Goal: Task Accomplishment & Management: Use online tool/utility

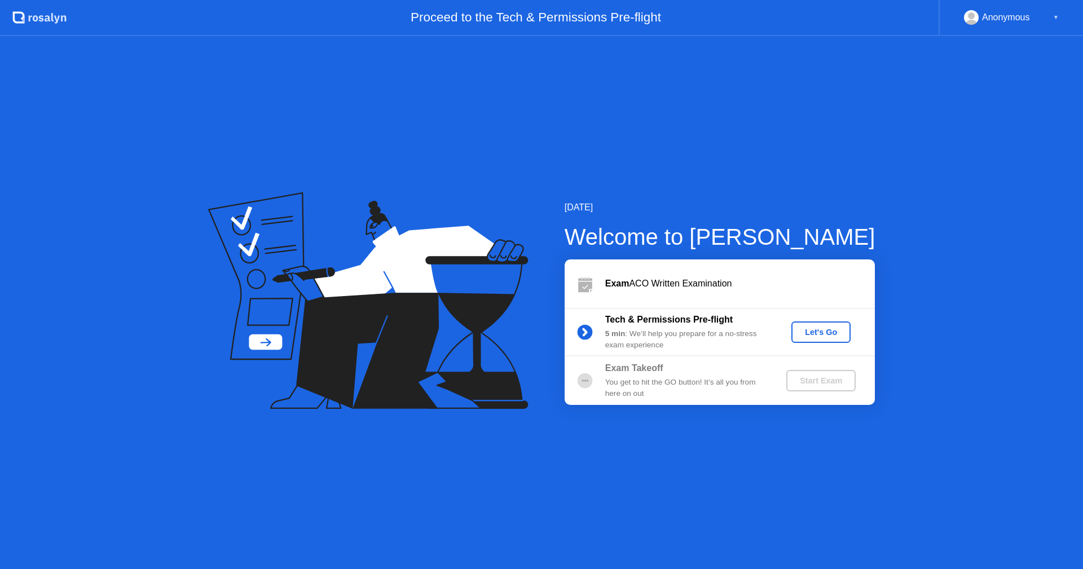
click at [820, 339] on button "Let's Go" at bounding box center [821, 332] width 59 height 21
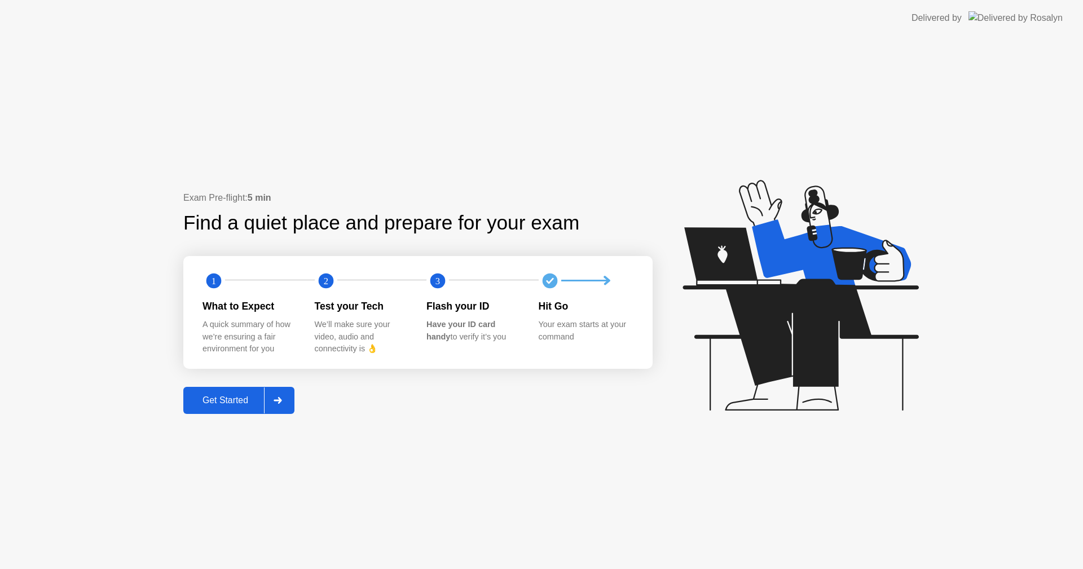
click at [248, 398] on div "Get Started" at bounding box center [225, 401] width 77 height 10
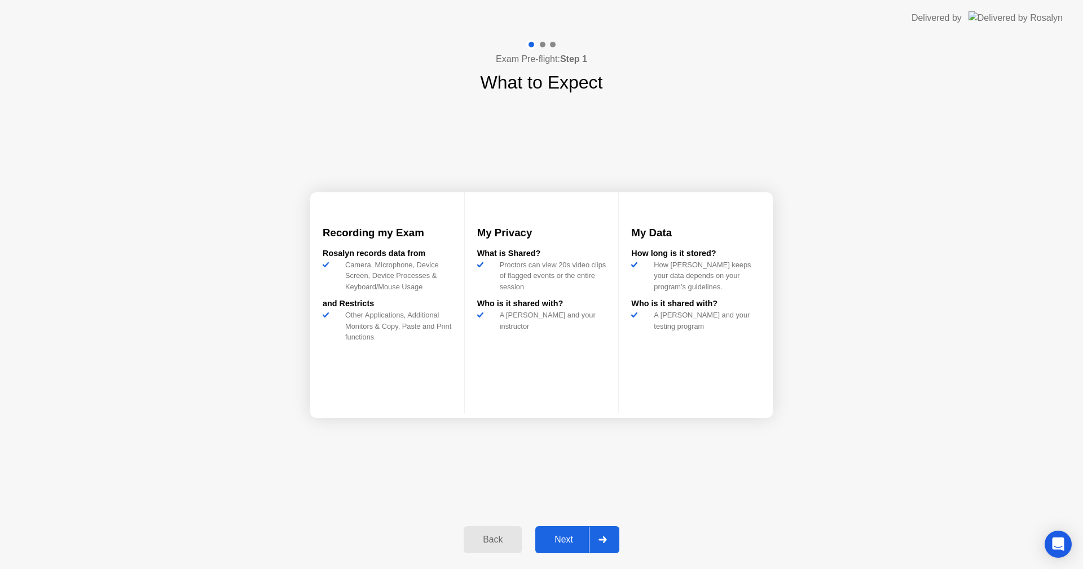
click at [567, 530] on button "Next" at bounding box center [578, 539] width 84 height 27
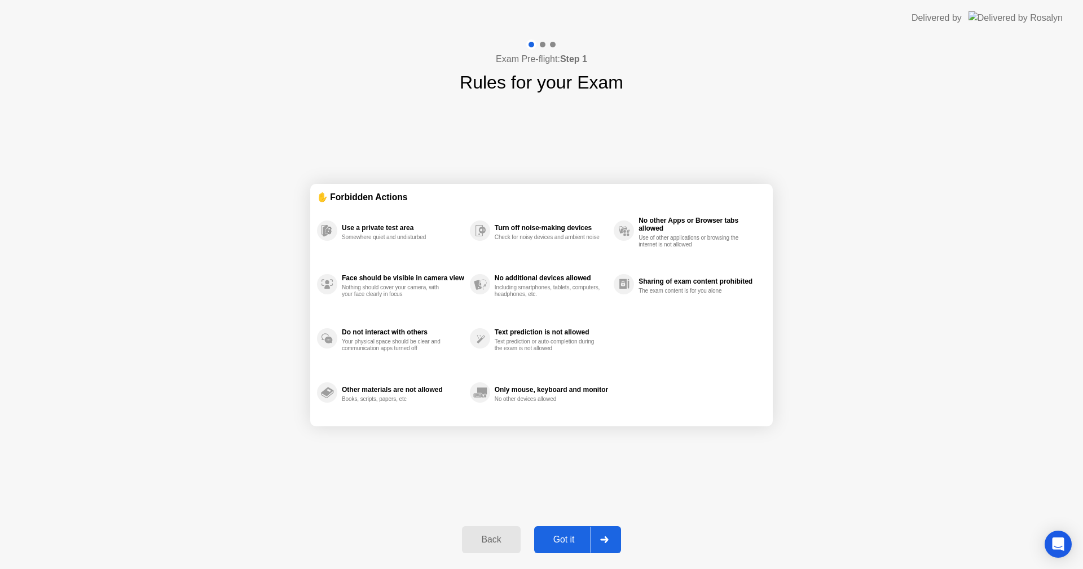
click at [561, 537] on div "Got it" at bounding box center [564, 540] width 53 height 10
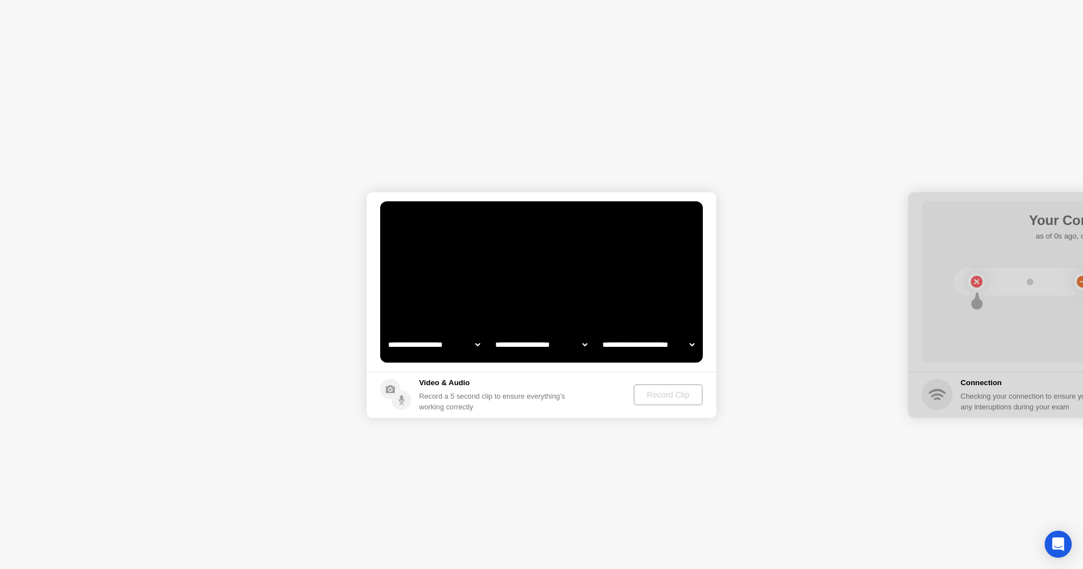
select select "**********"
select select "*******"
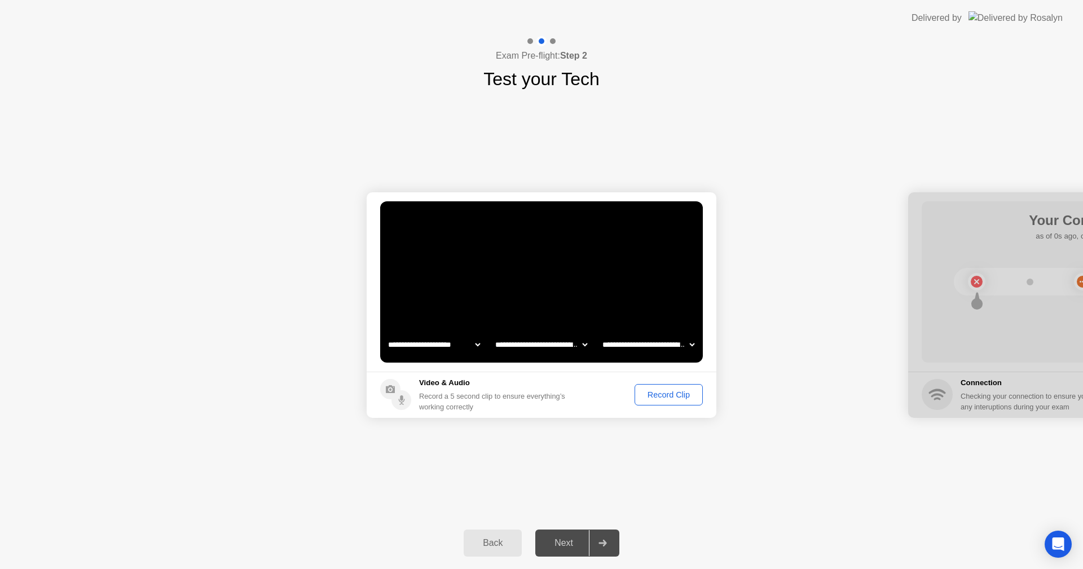
click at [660, 400] on div "Record Clip" at bounding box center [669, 394] width 60 height 9
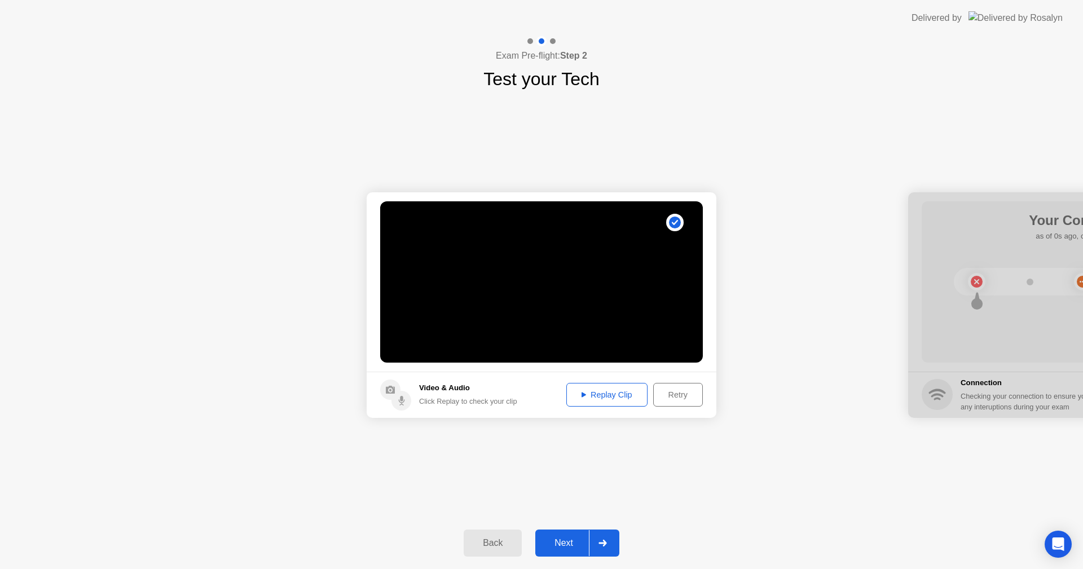
click at [604, 397] on div "Replay Clip" at bounding box center [607, 394] width 73 height 9
click at [582, 394] on icon at bounding box center [584, 395] width 5 height 5
click at [581, 536] on button "Next" at bounding box center [578, 543] width 84 height 27
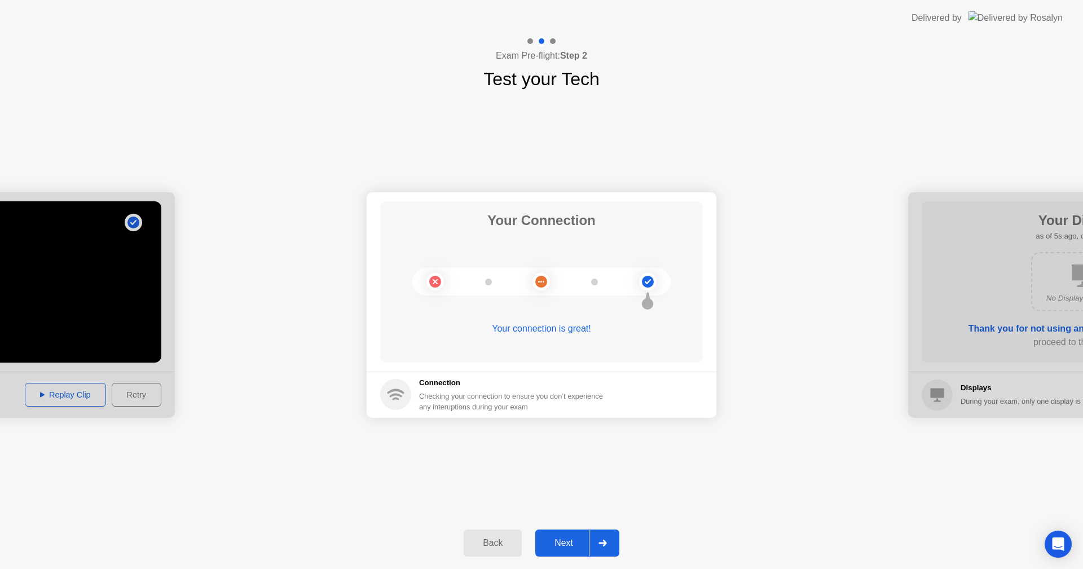
click at [572, 539] on div "Next" at bounding box center [564, 543] width 50 height 10
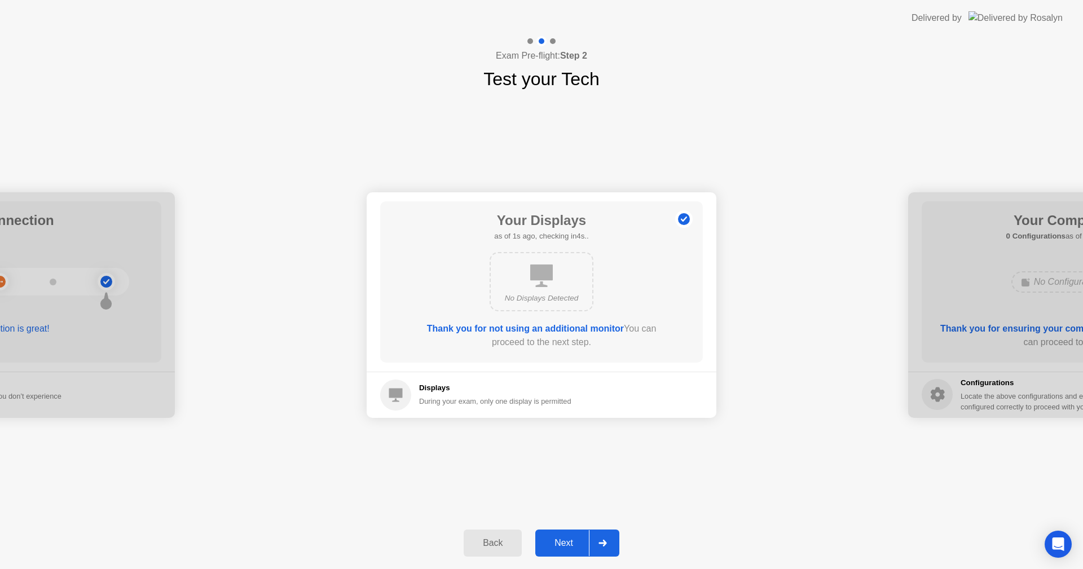
click at [573, 539] on div "Next" at bounding box center [564, 543] width 50 height 10
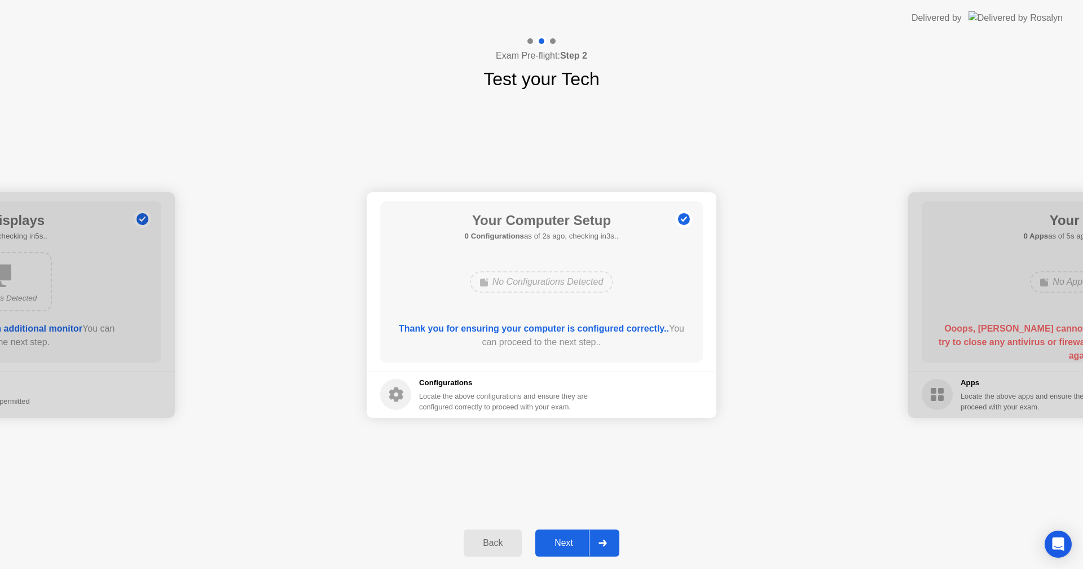
click at [573, 539] on div "Next" at bounding box center [564, 543] width 50 height 10
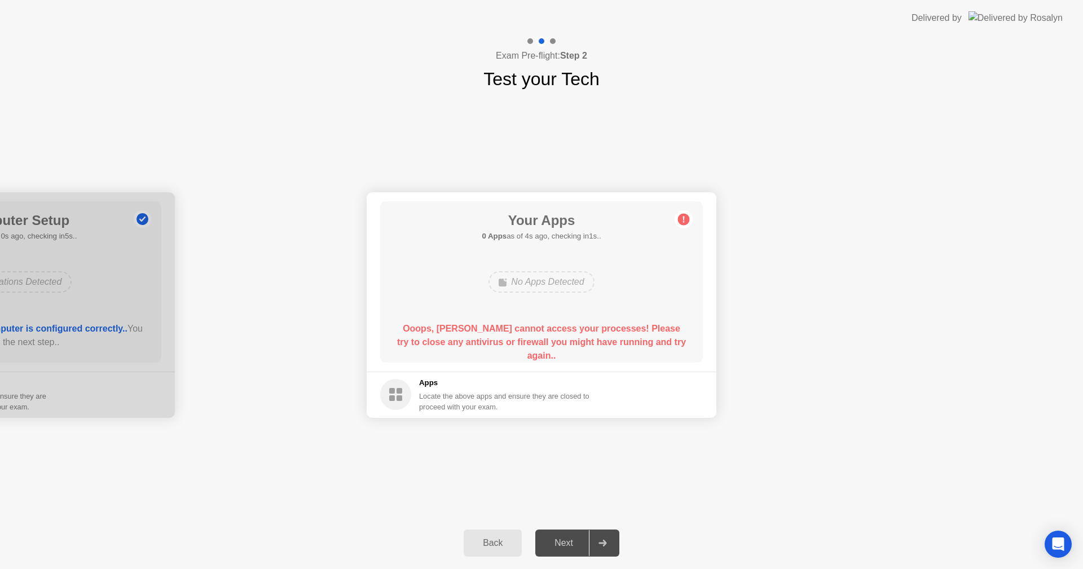
click at [402, 402] on circle at bounding box center [395, 394] width 31 height 31
click at [684, 220] on icon at bounding box center [684, 219] width 2 height 6
click at [497, 545] on div "Back" at bounding box center [492, 543] width 51 height 10
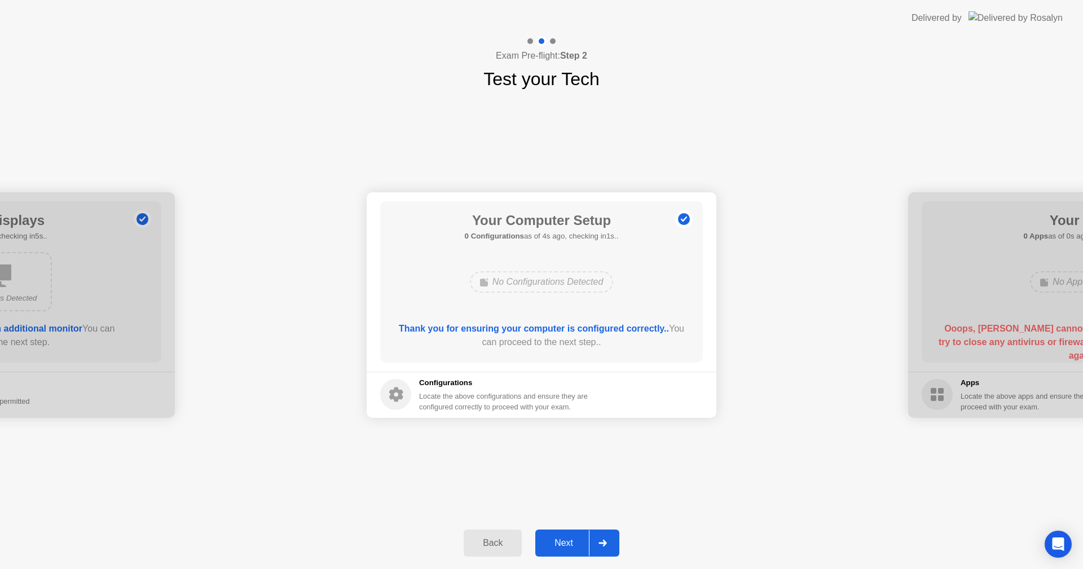
click at [519, 549] on div "Back" at bounding box center [492, 543] width 51 height 10
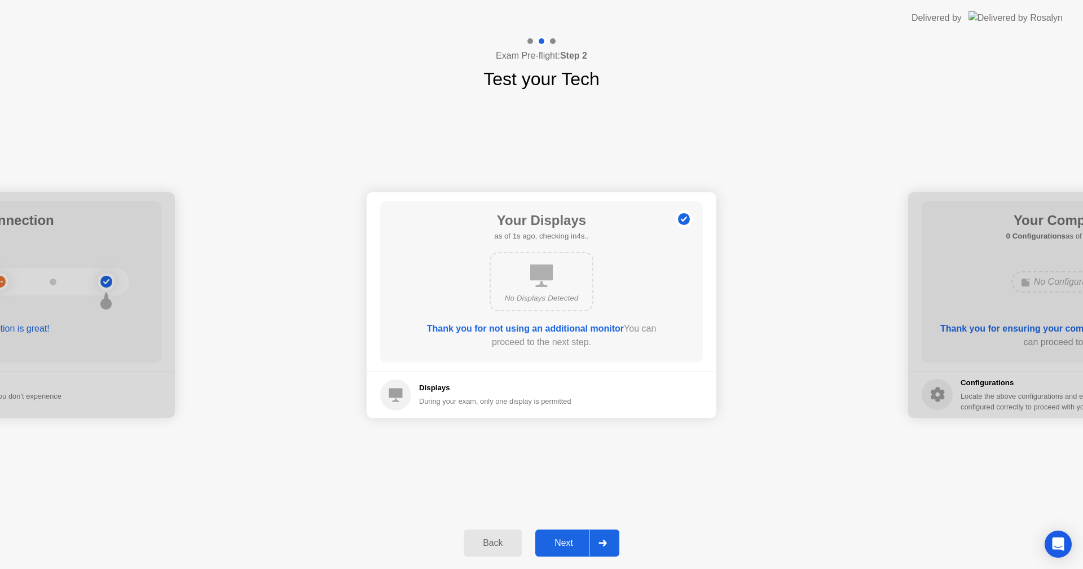
click at [563, 551] on button "Next" at bounding box center [578, 543] width 84 height 27
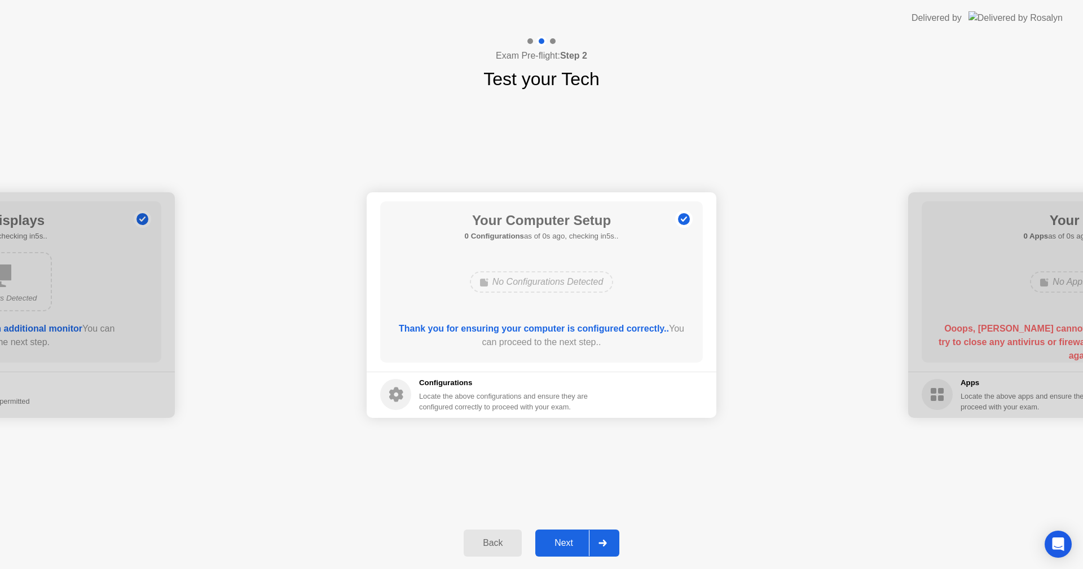
click at [563, 551] on button "Next" at bounding box center [578, 543] width 84 height 27
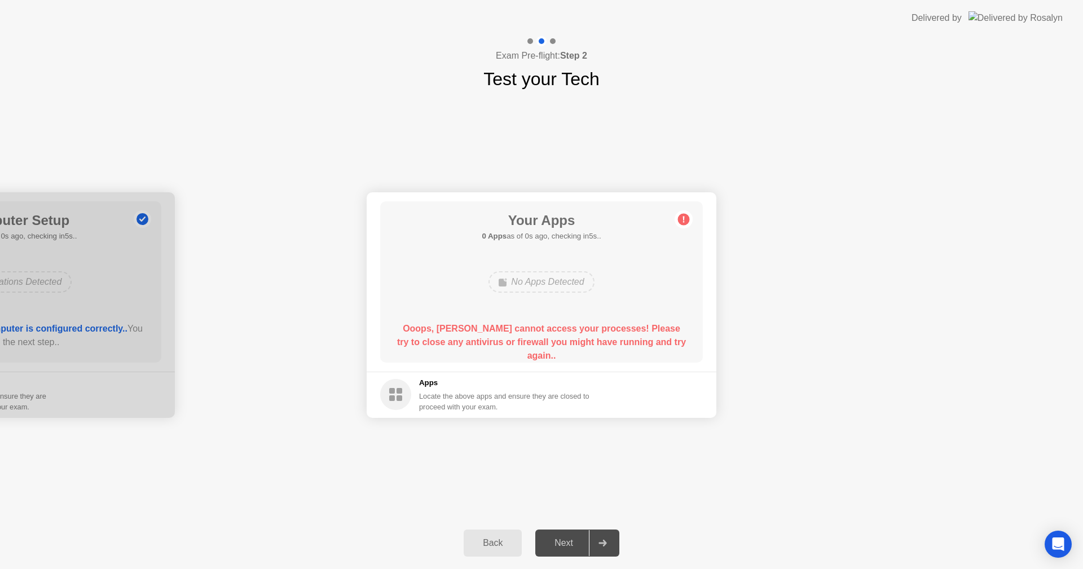
click at [563, 538] on div "Next" at bounding box center [564, 543] width 50 height 10
click at [598, 547] on div at bounding box center [602, 543] width 27 height 26
click at [916, 564] on div "Back Next" at bounding box center [541, 543] width 1083 height 52
click at [497, 534] on button "Back" at bounding box center [493, 543] width 58 height 27
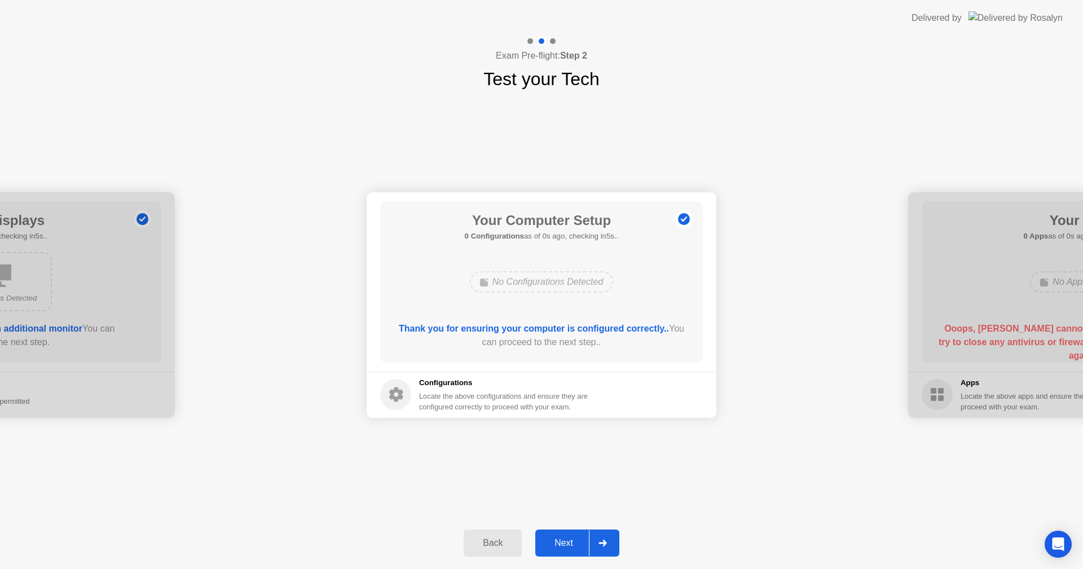
click at [497, 534] on button "Back" at bounding box center [493, 543] width 58 height 27
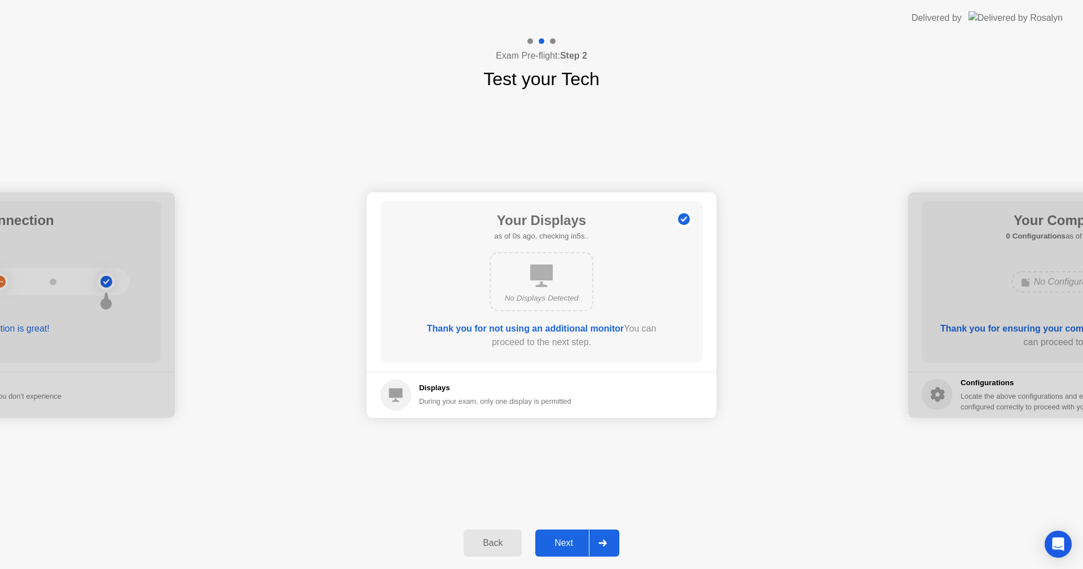
click at [497, 534] on button "Back" at bounding box center [493, 543] width 58 height 27
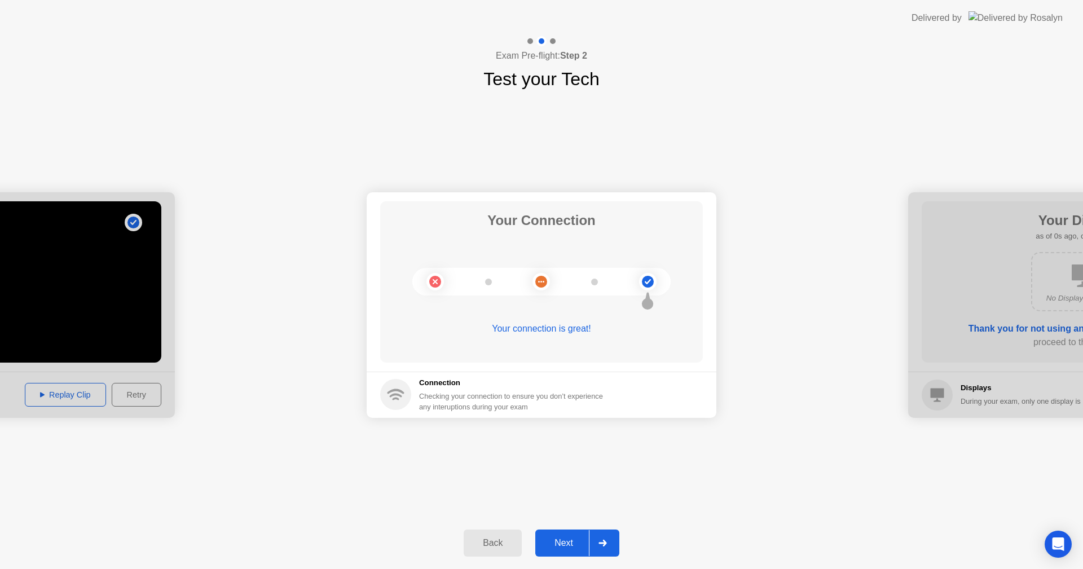
click at [497, 534] on button "Back" at bounding box center [493, 543] width 58 height 27
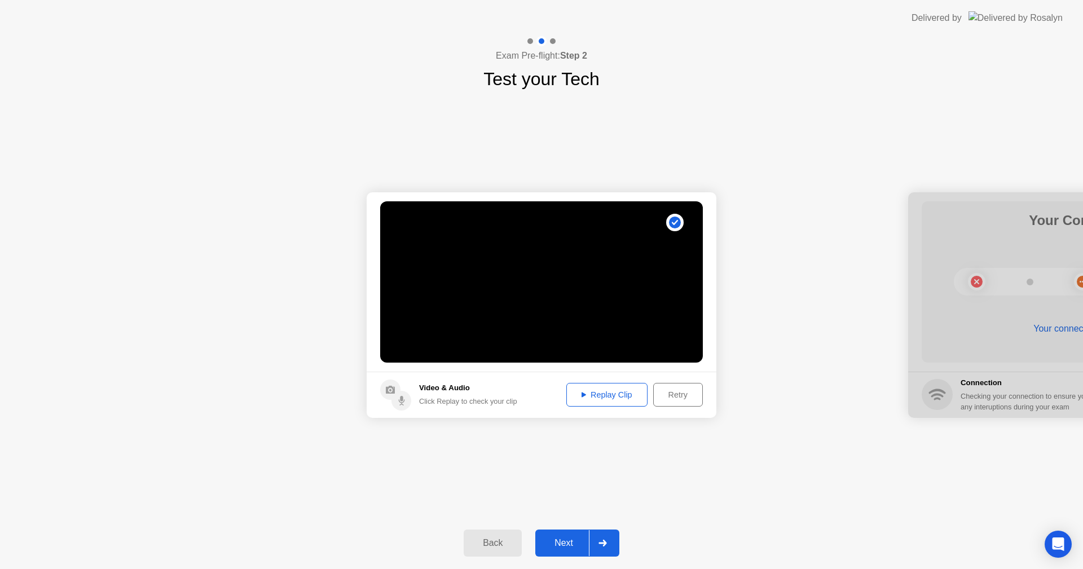
click at [597, 548] on div at bounding box center [602, 543] width 27 height 26
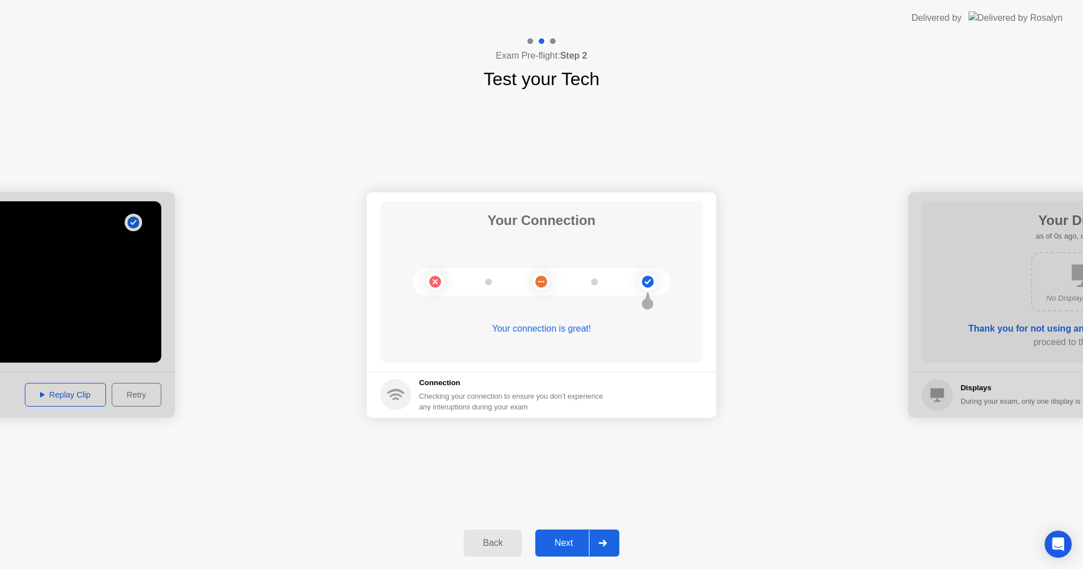
click at [583, 547] on div "Next" at bounding box center [564, 543] width 50 height 10
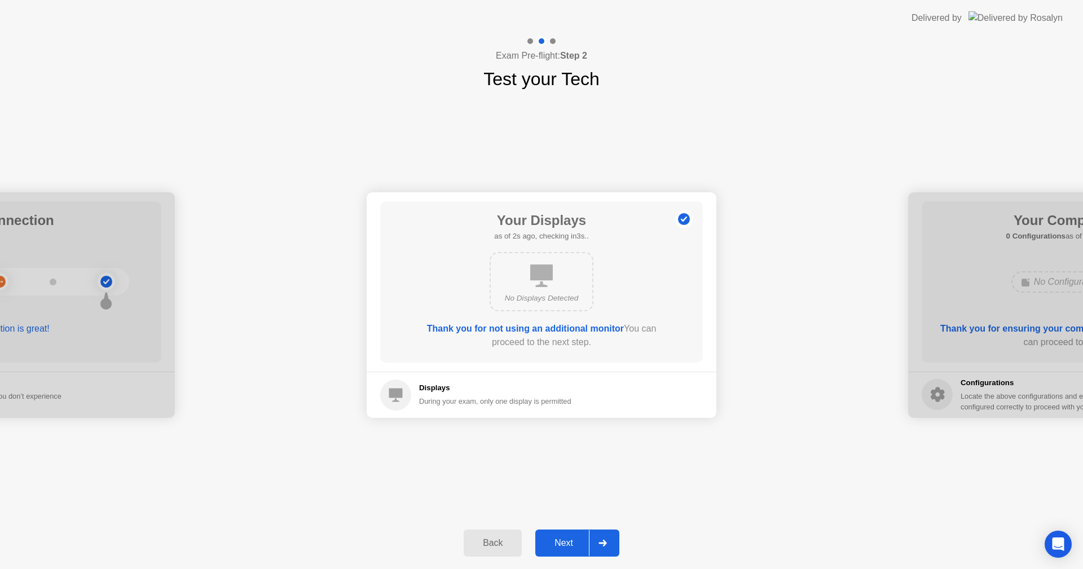
click at [583, 547] on div "Next" at bounding box center [564, 543] width 50 height 10
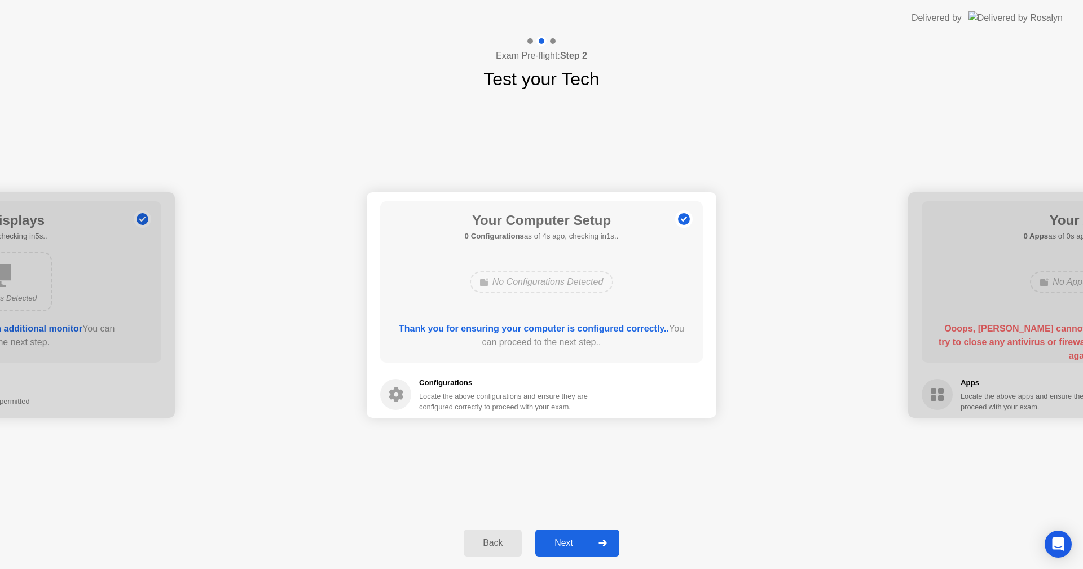
click at [583, 547] on div "Next" at bounding box center [564, 543] width 50 height 10
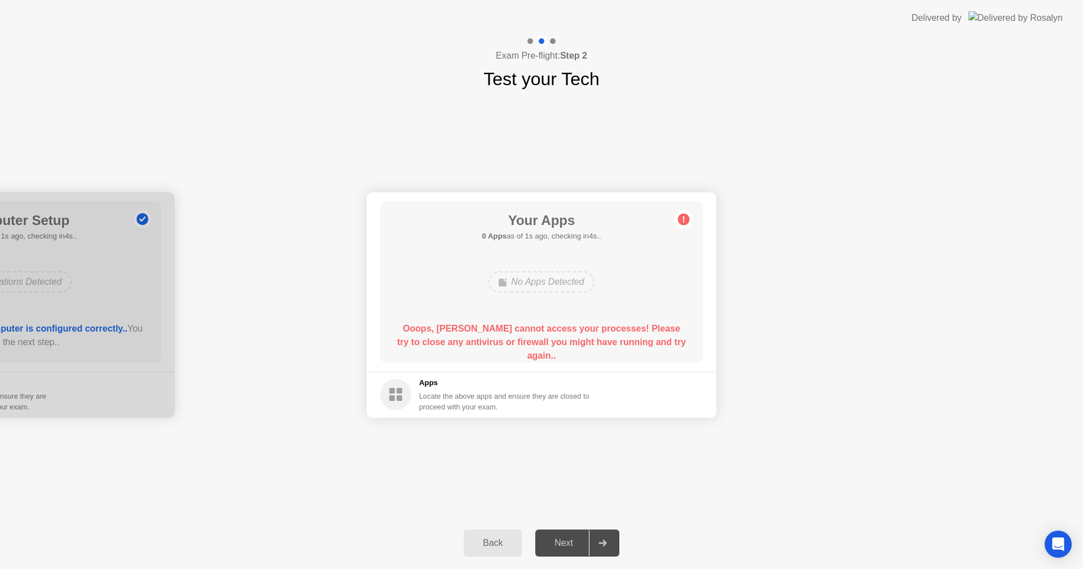
click at [398, 394] on rect at bounding box center [400, 391] width 6 height 6
click at [427, 384] on h5 "Apps" at bounding box center [504, 383] width 171 height 11
click at [521, 279] on div "No Apps Detected" at bounding box center [542, 281] width 106 height 21
click at [568, 546] on div "Next" at bounding box center [564, 543] width 50 height 10
click at [594, 542] on div at bounding box center [602, 543] width 27 height 26
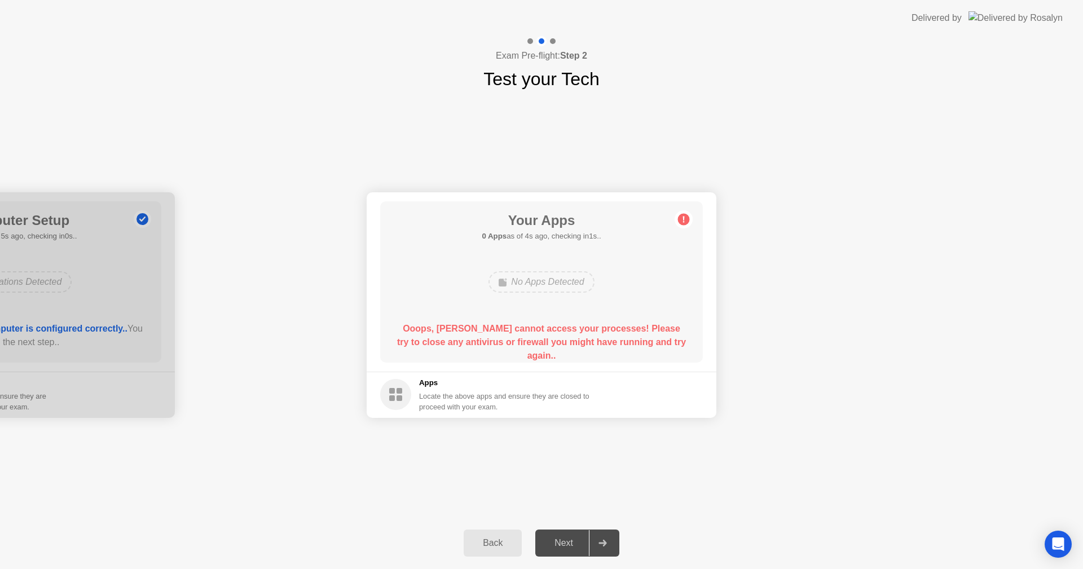
click at [573, 543] on div "Next" at bounding box center [564, 543] width 50 height 10
click at [606, 545] on icon at bounding box center [603, 543] width 8 height 7
click at [686, 221] on circle at bounding box center [684, 219] width 12 height 12
click at [685, 220] on circle at bounding box center [684, 219] width 12 height 12
click at [1056, 552] on div "Open Intercom Messenger" at bounding box center [1059, 545] width 30 height 30
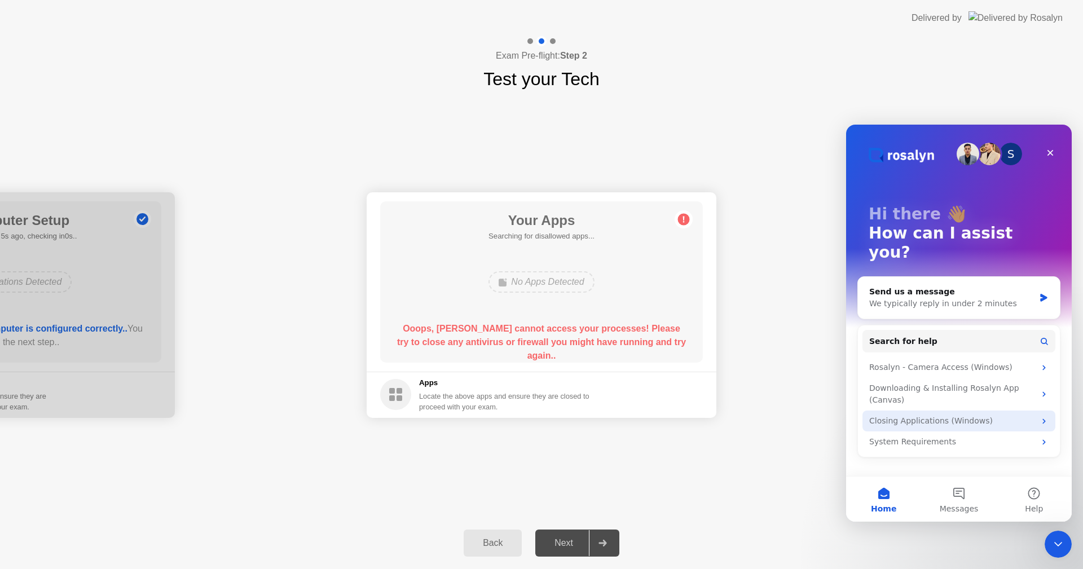
click at [904, 411] on div "Closing Applications (Windows)" at bounding box center [959, 421] width 193 height 21
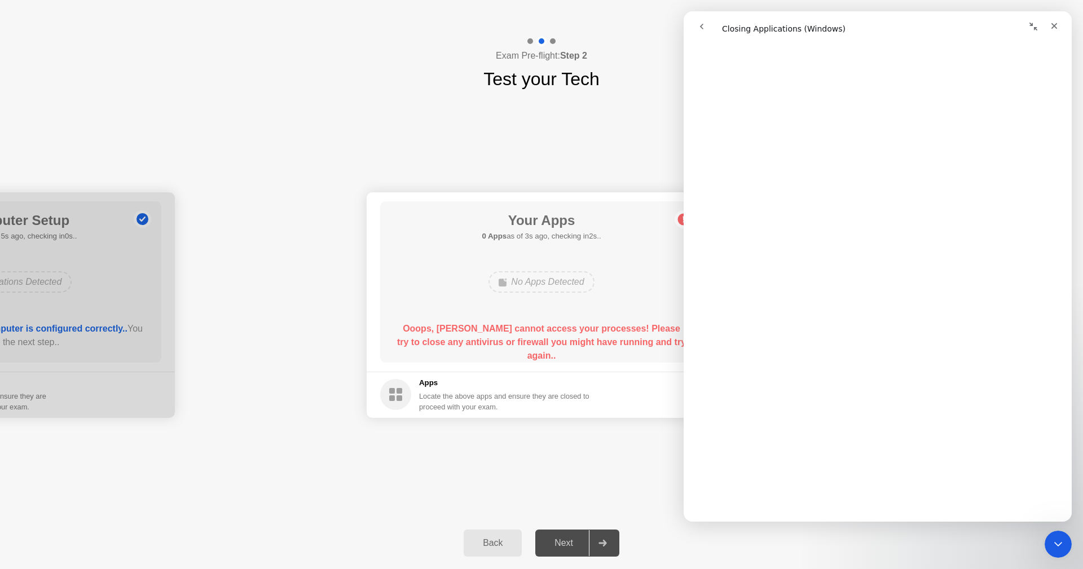
scroll to position [226, 0]
click at [631, 435] on div "**********" at bounding box center [541, 305] width 1083 height 425
click at [552, 285] on div "No Apps Detected" at bounding box center [542, 281] width 106 height 21
click at [506, 549] on div "Back" at bounding box center [492, 543] width 51 height 10
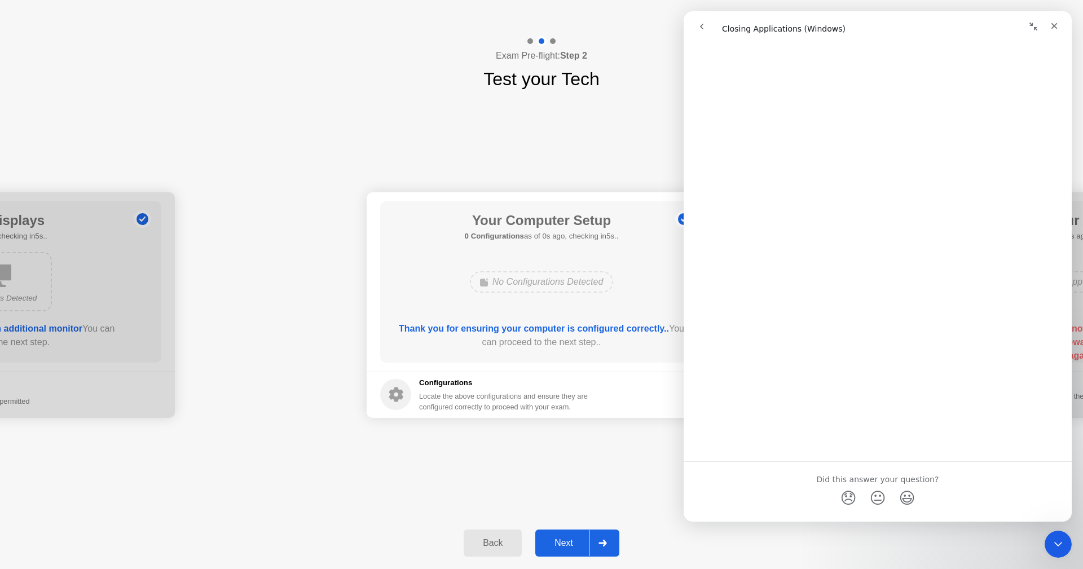
click at [492, 545] on div "Back" at bounding box center [492, 543] width 51 height 10
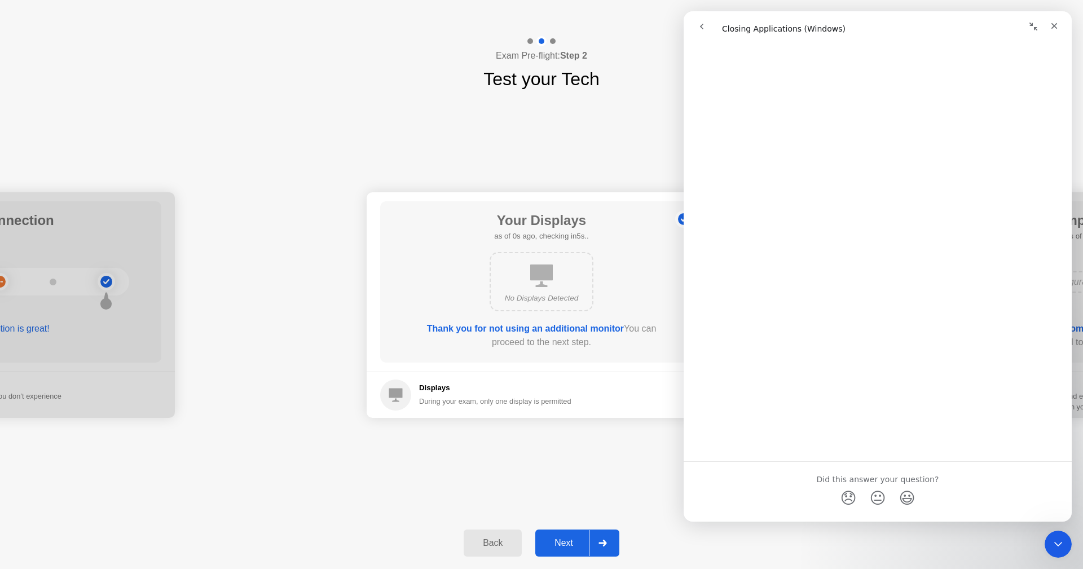
click at [492, 545] on div "Back" at bounding box center [492, 543] width 51 height 10
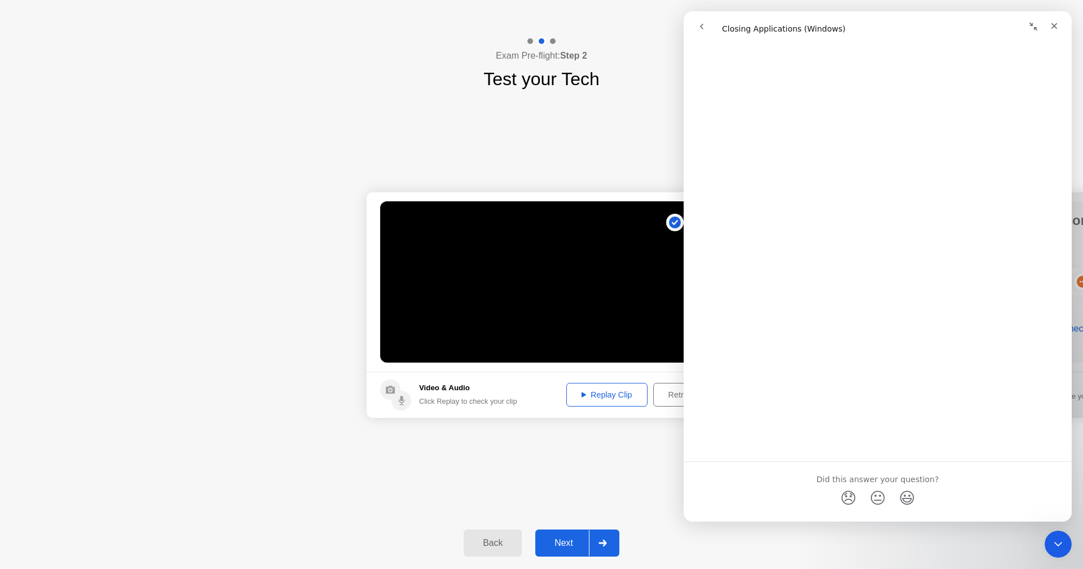
click at [492, 545] on div "Back" at bounding box center [492, 543] width 51 height 10
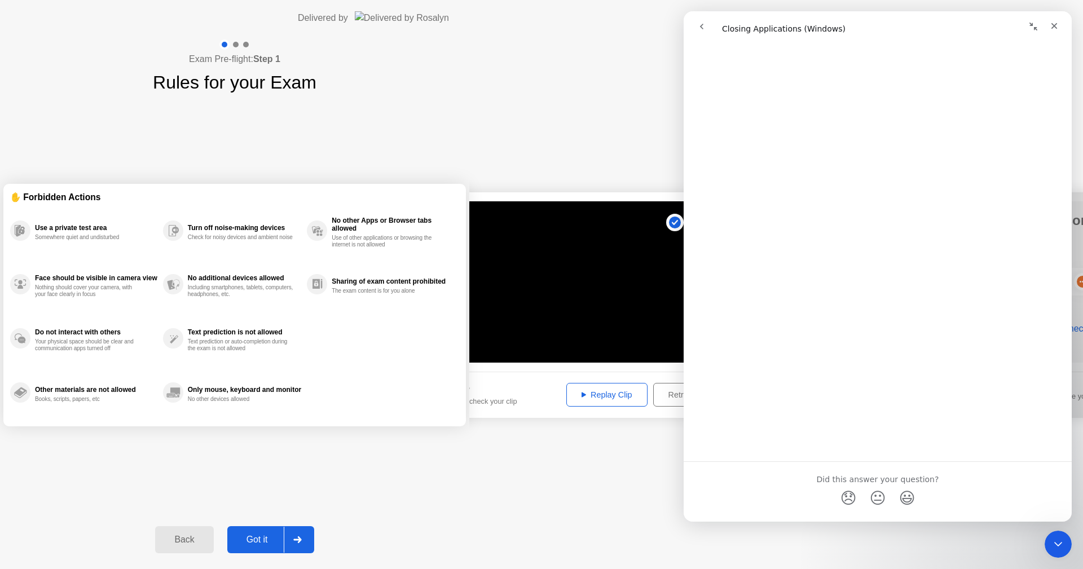
click at [210, 545] on div "Back" at bounding box center [184, 540] width 51 height 10
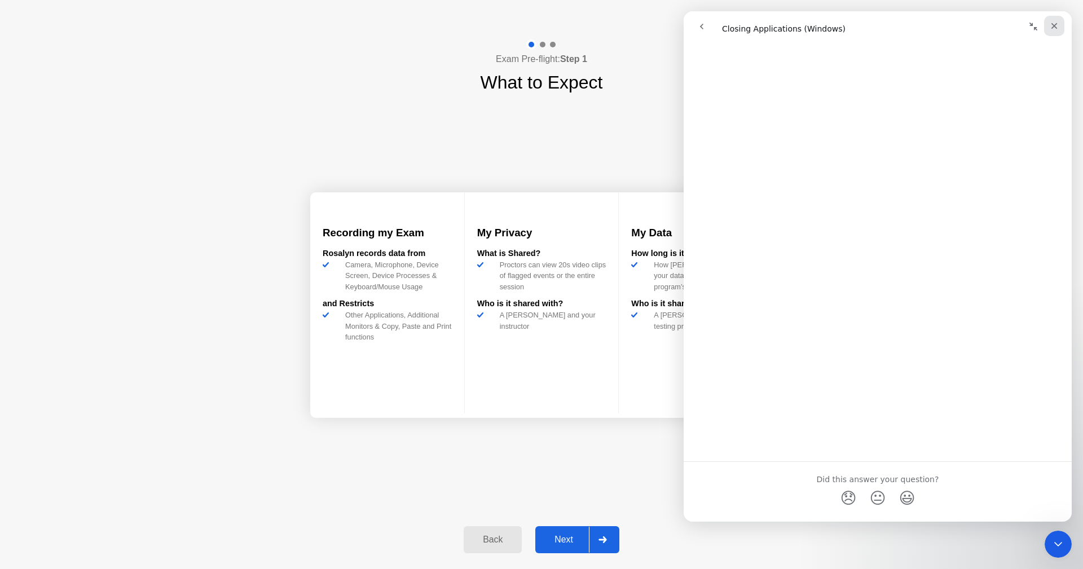
click at [1056, 23] on icon "Close" at bounding box center [1054, 25] width 9 height 9
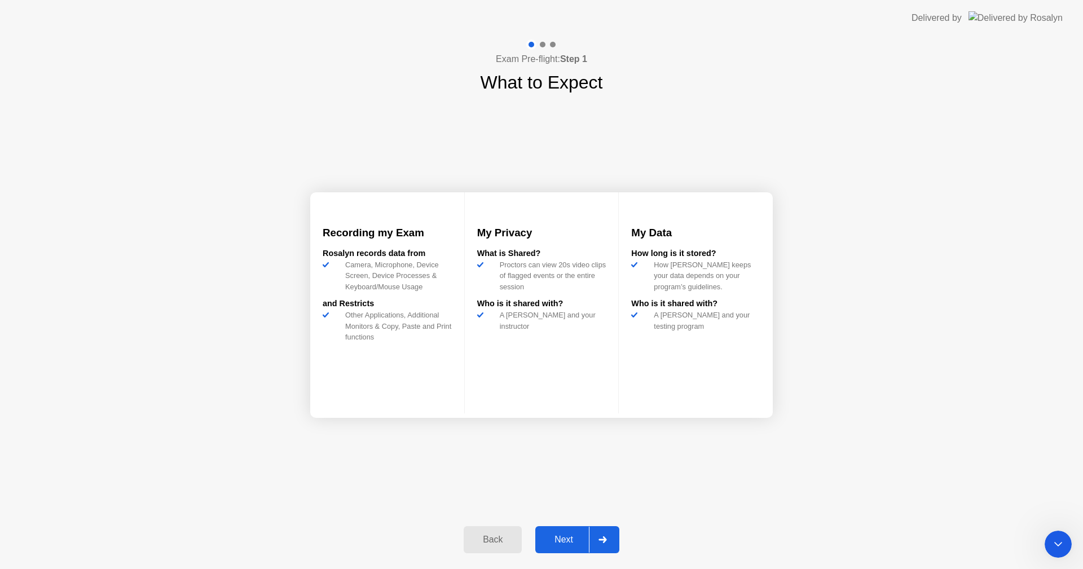
scroll to position [0, 0]
click at [504, 541] on div "Back" at bounding box center [492, 540] width 51 height 10
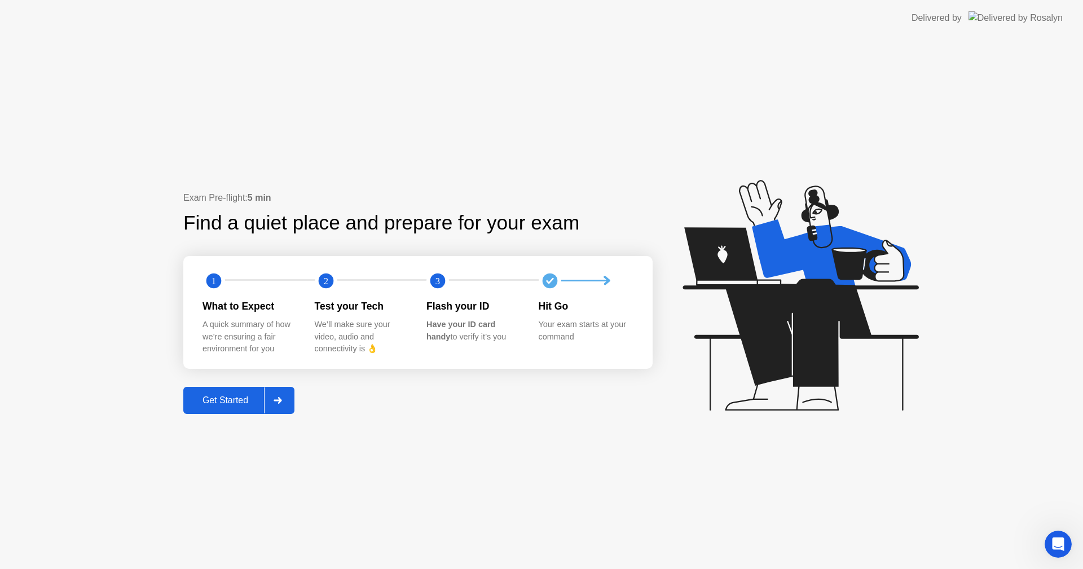
click at [256, 402] on div "Get Started" at bounding box center [225, 401] width 77 height 10
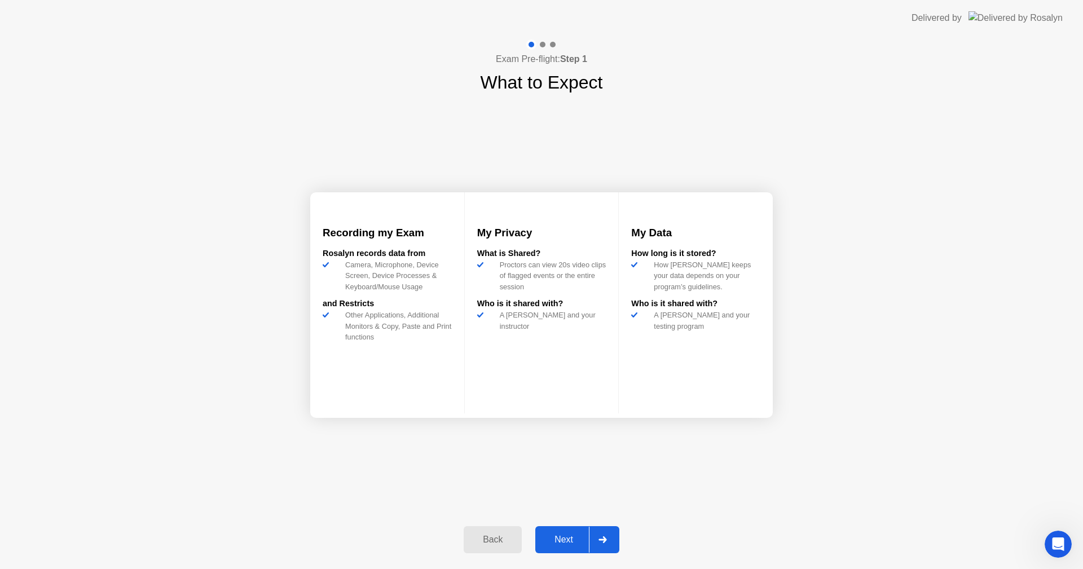
click at [557, 536] on div "Next" at bounding box center [564, 540] width 50 height 10
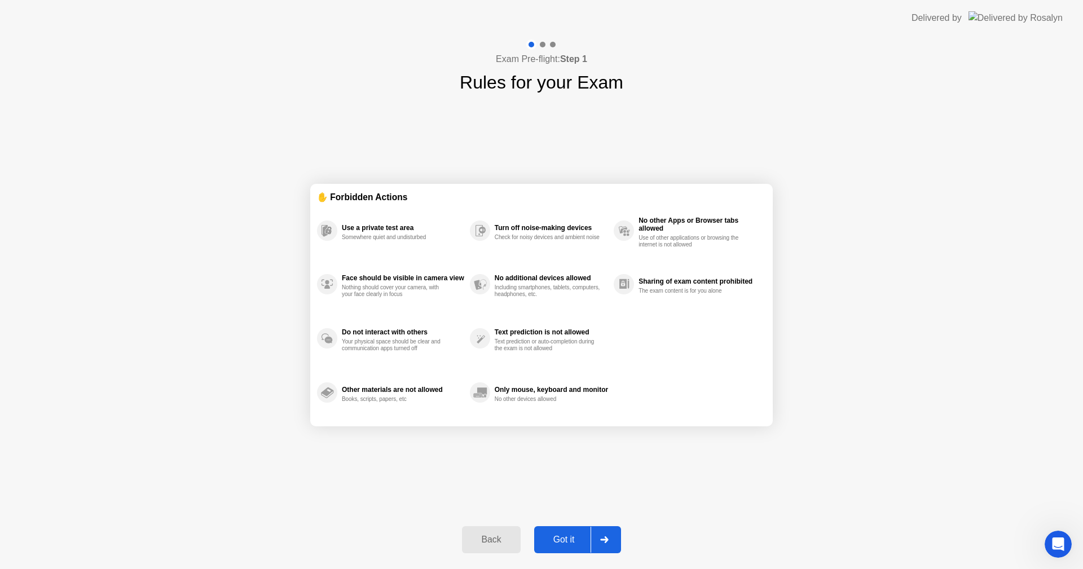
click at [557, 536] on div "Got it" at bounding box center [564, 540] width 53 height 10
select select "**********"
select select "*******"
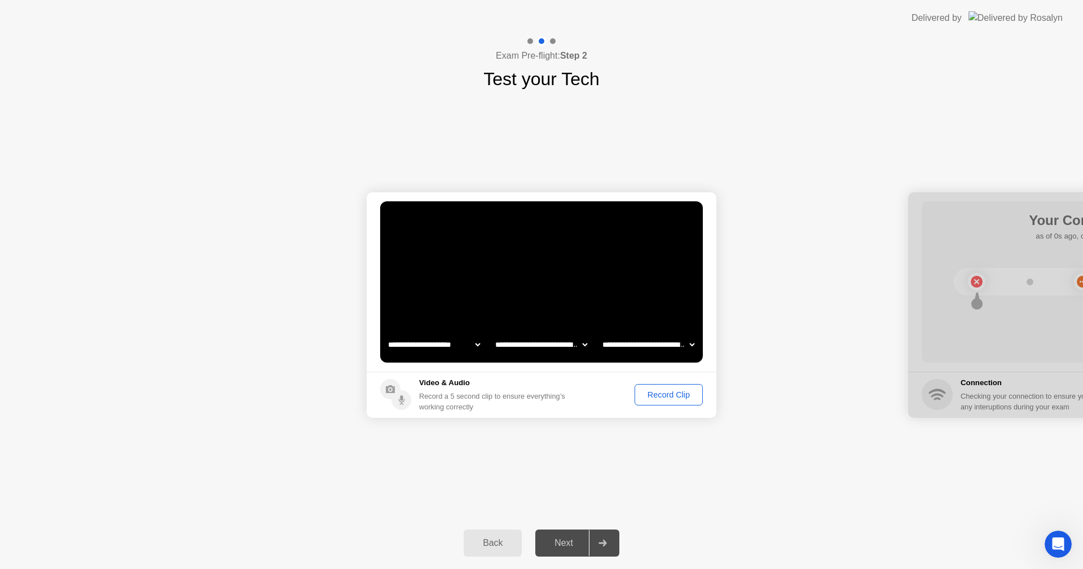
click at [675, 399] on div "Record Clip" at bounding box center [669, 394] width 60 height 9
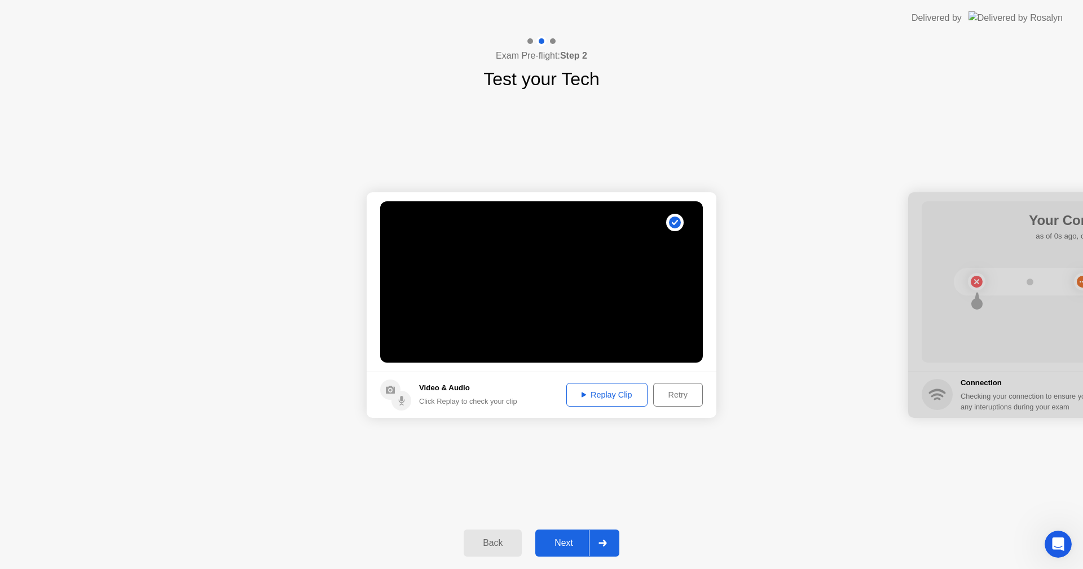
click at [634, 402] on button "Replay Clip" at bounding box center [607, 395] width 81 height 24
click at [562, 538] on div "Next" at bounding box center [564, 543] width 50 height 10
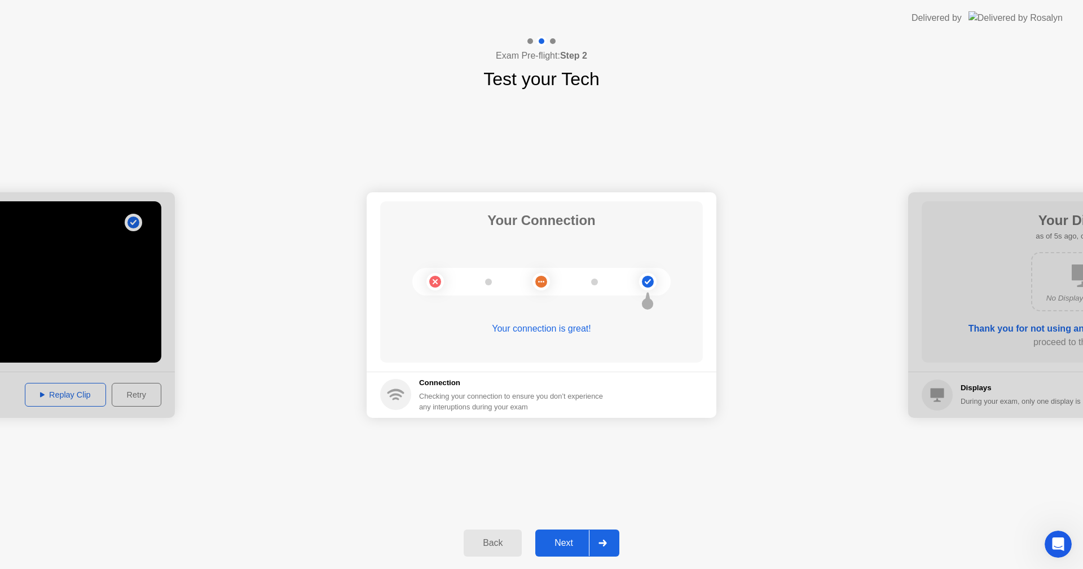
click at [568, 538] on div "Next" at bounding box center [564, 543] width 50 height 10
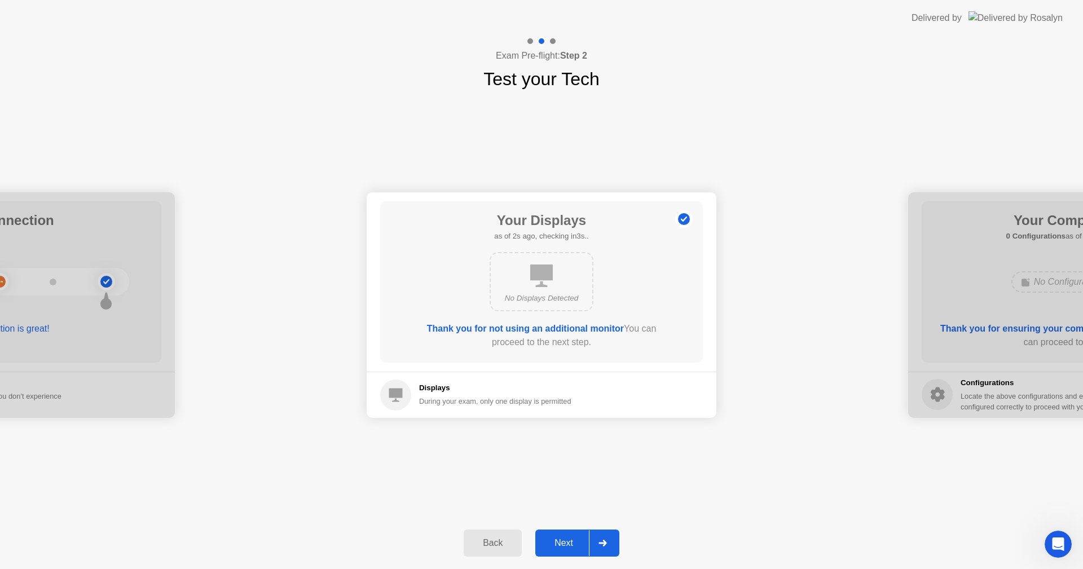
click at [565, 541] on div "Next" at bounding box center [564, 543] width 50 height 10
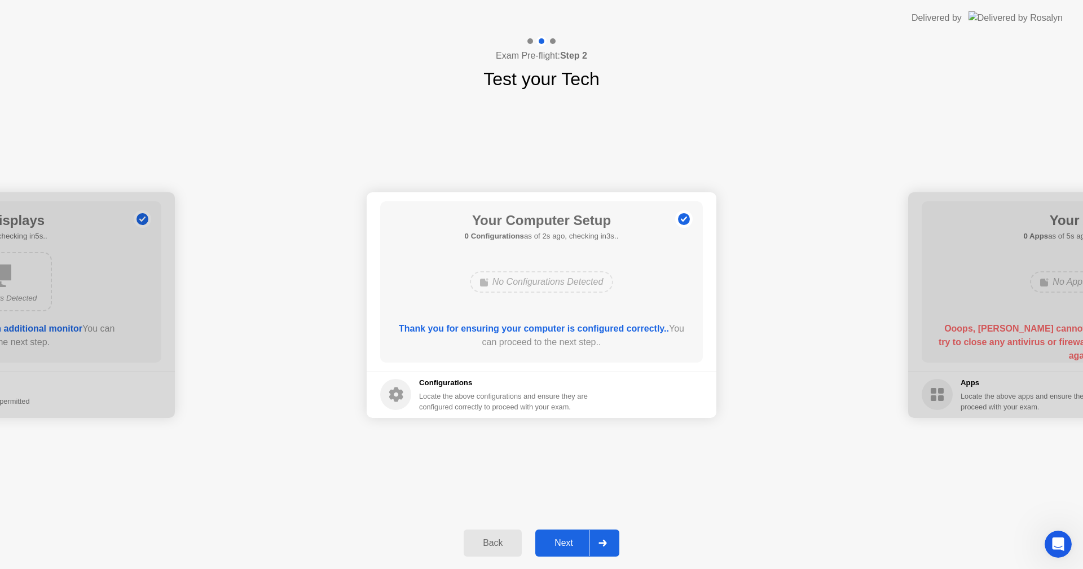
click at [565, 541] on div "Next" at bounding box center [564, 543] width 50 height 10
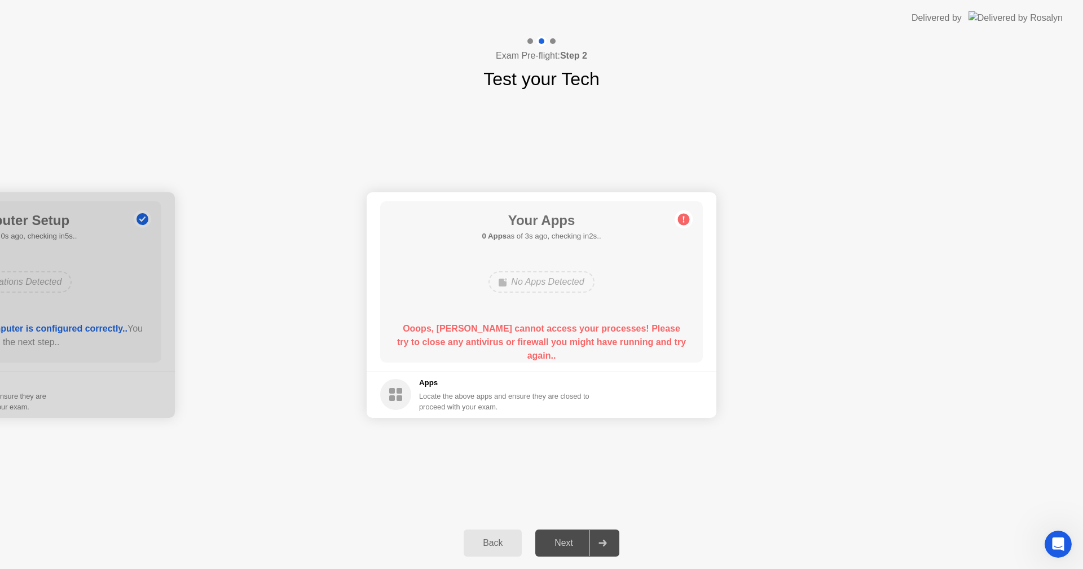
click at [571, 539] on div "Next" at bounding box center [564, 543] width 50 height 10
click at [401, 393] on rect at bounding box center [400, 391] width 6 height 6
click at [534, 276] on div "No Apps Detected" at bounding box center [542, 281] width 106 height 21
click at [534, 277] on div "No Apps Detected" at bounding box center [542, 281] width 106 height 21
click at [537, 279] on div "No Apps Detected" at bounding box center [542, 281] width 106 height 21
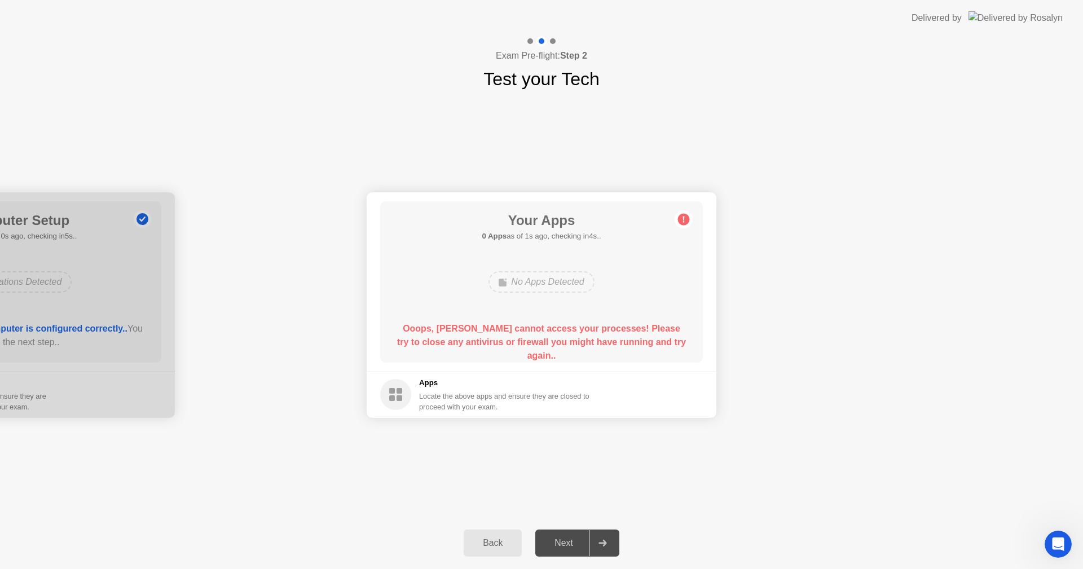
click at [683, 223] on circle at bounding box center [684, 219] width 12 height 12
